Goal: Information Seeking & Learning: Learn about a topic

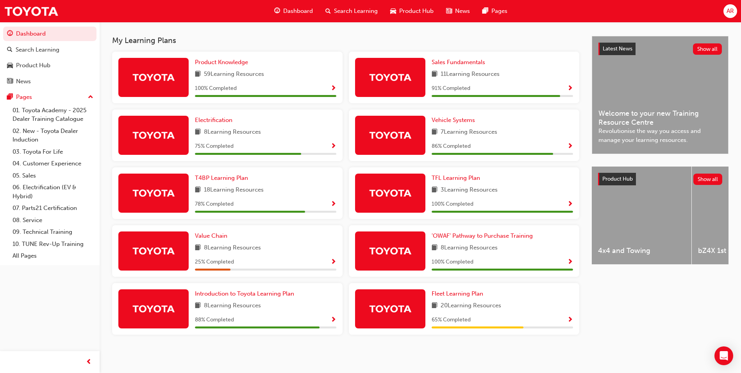
scroll to position [166, 0]
click at [44, 48] on div "Search Learning" at bounding box center [38, 49] width 44 height 9
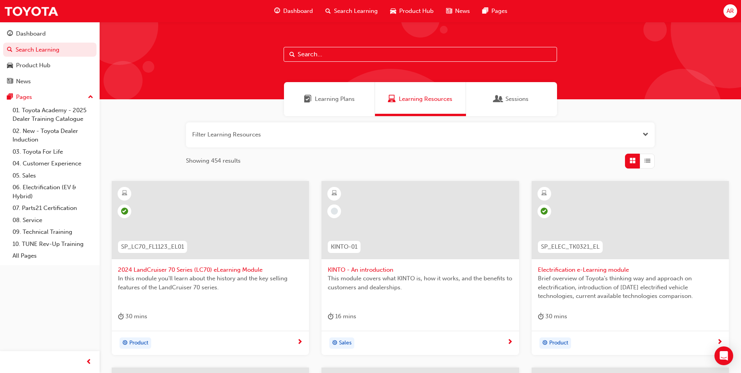
click at [311, 54] on input "text" at bounding box center [420, 54] width 273 height 15
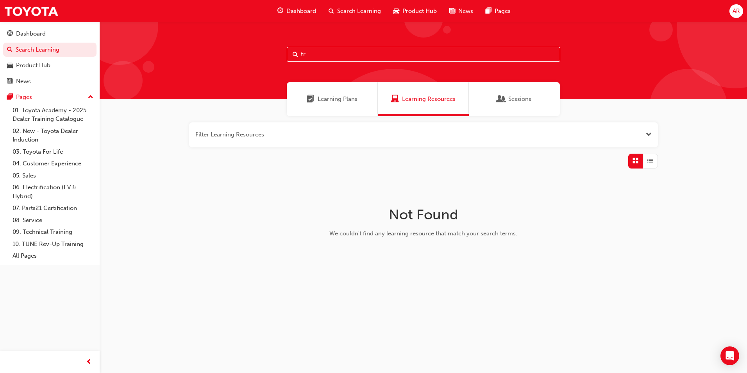
type input "t"
type input "a"
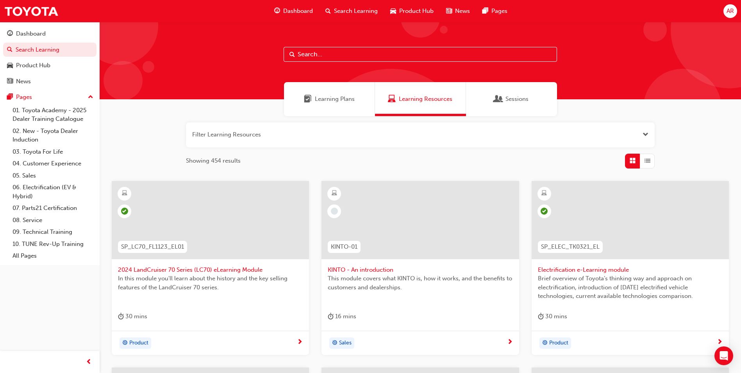
click at [298, 7] on span "Dashboard" at bounding box center [298, 11] width 30 height 9
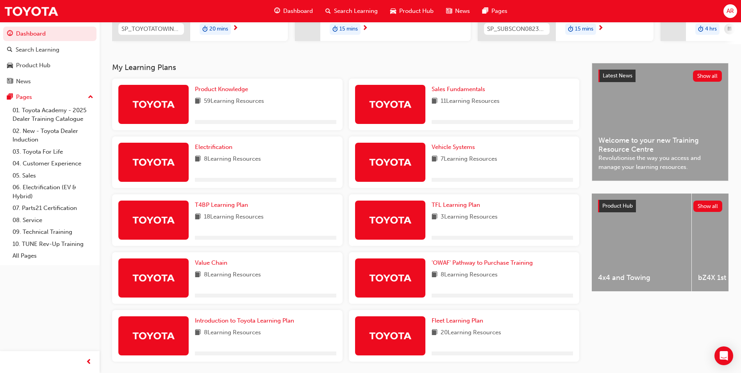
scroll to position [166, 0]
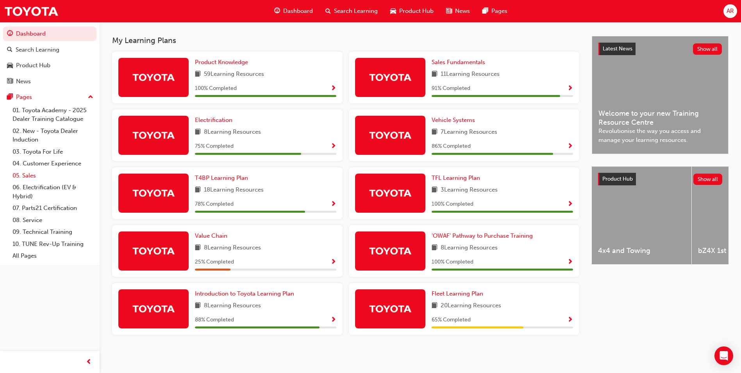
click at [27, 174] on link "05. Sales" at bounding box center [52, 176] width 87 height 12
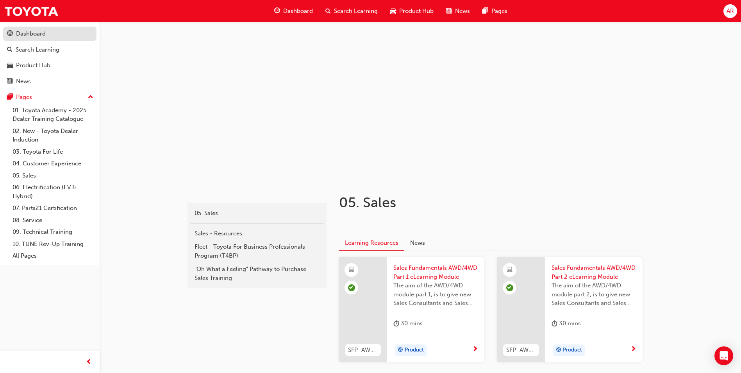
click at [40, 34] on div "Dashboard" at bounding box center [31, 33] width 30 height 9
